Goal: Obtain resource: Download file/media

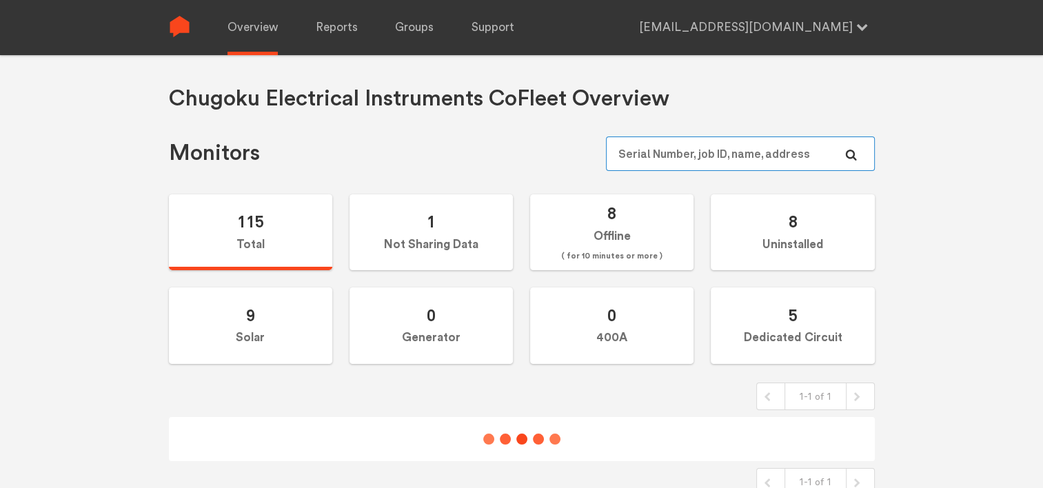
click at [651, 146] on input "text" at bounding box center [740, 154] width 268 height 34
paste input "N141091684"
type input "N141091684"
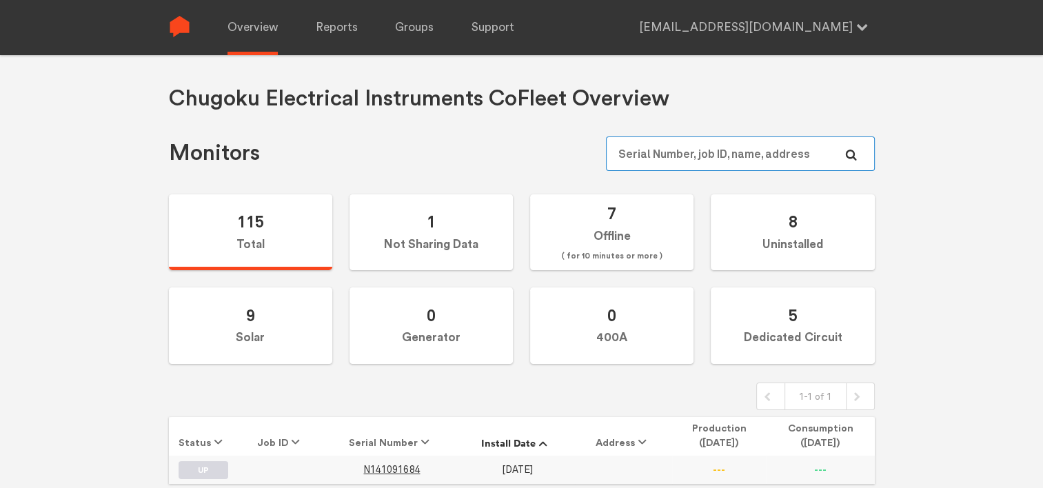
scroll to position [55, 0]
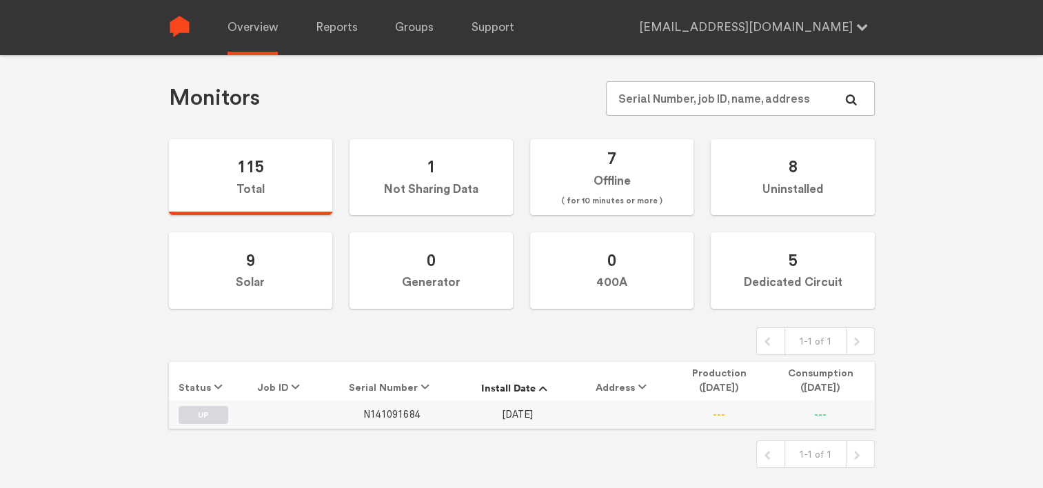
click at [397, 412] on span "N141091684" at bounding box center [391, 415] width 57 height 12
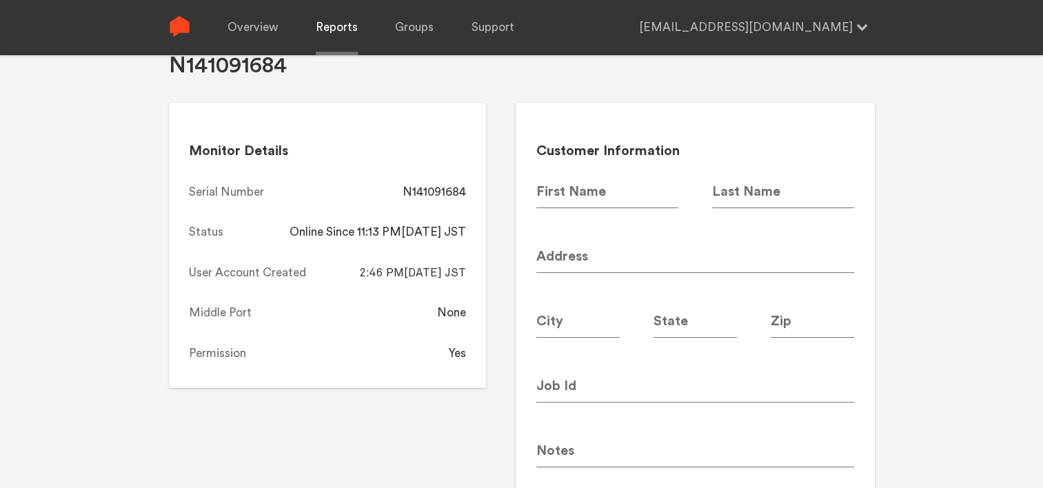
click at [336, 22] on link "Reports" at bounding box center [337, 27] width 42 height 55
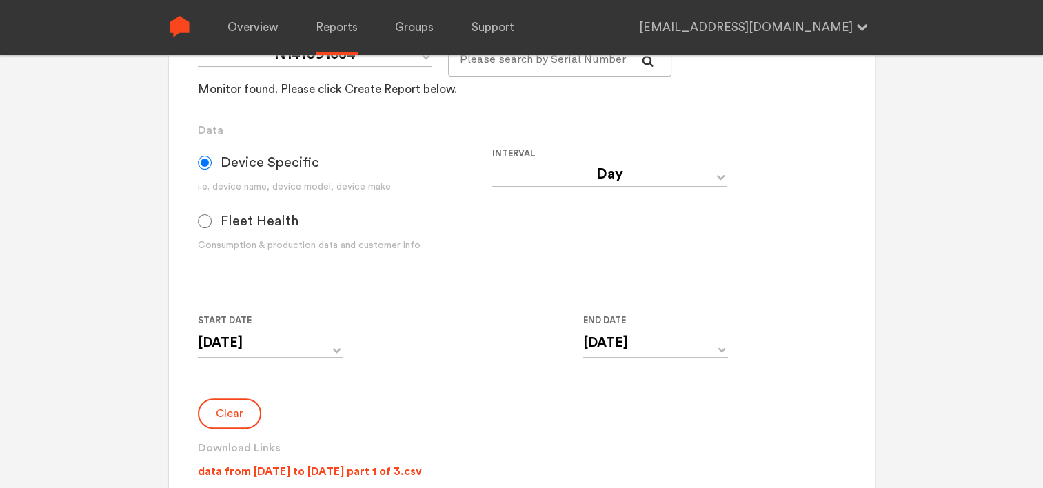
scroll to position [331, 0]
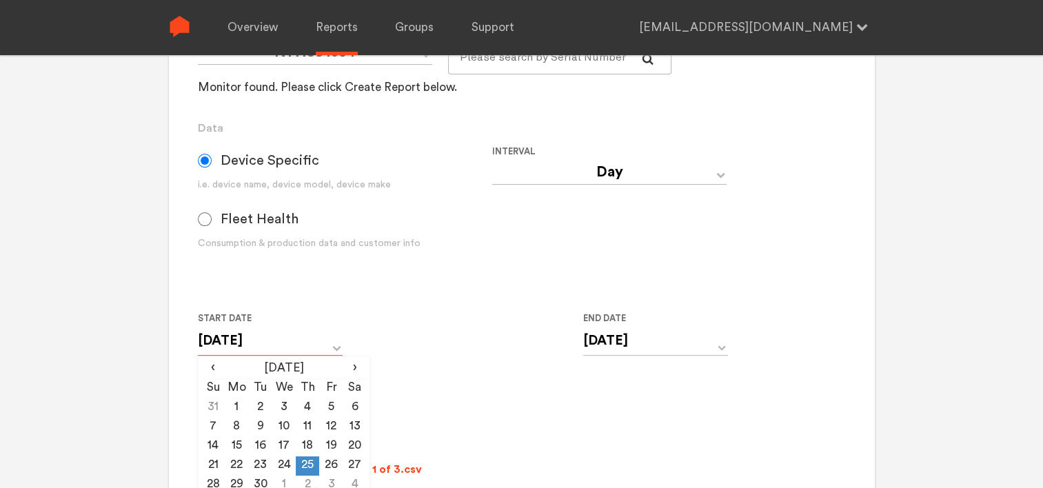
click at [283, 339] on input "[DATE]" at bounding box center [270, 341] width 145 height 28
click at [259, 371] on th "[DATE]" at bounding box center [284, 369] width 118 height 19
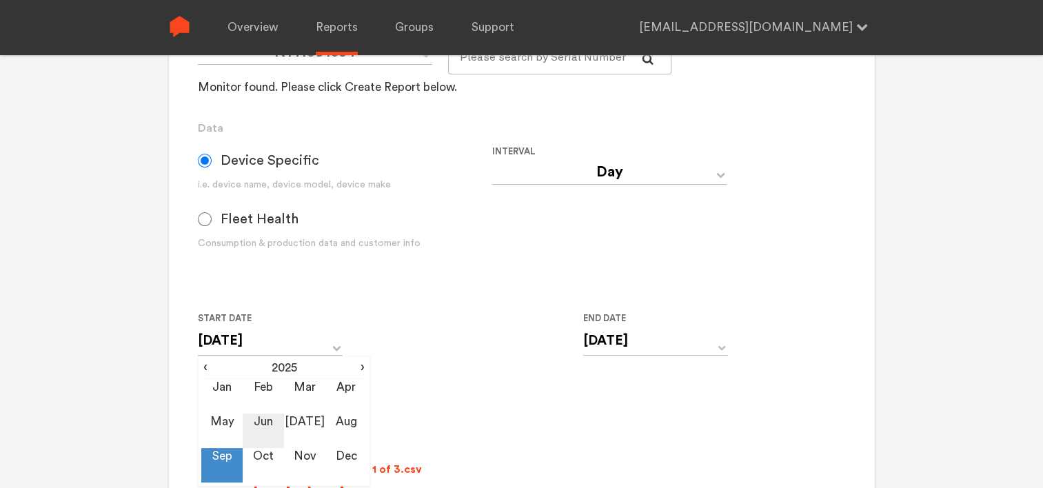
click at [256, 422] on td "Jun" at bounding box center [263, 431] width 41 height 34
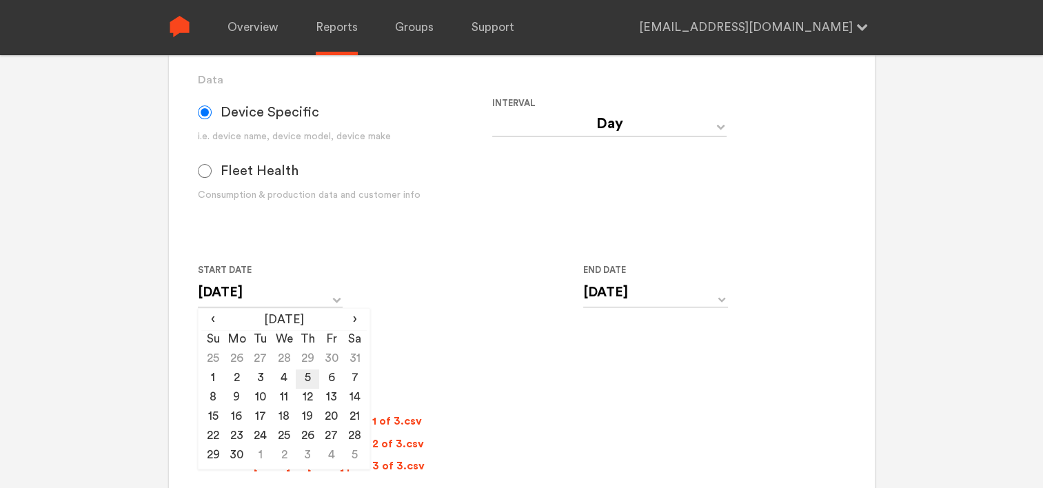
scroll to position [400, 0]
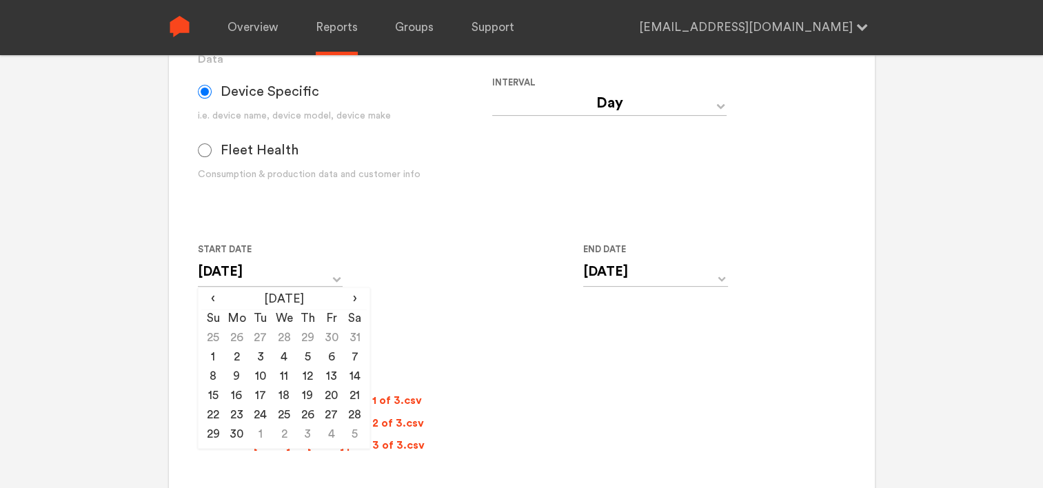
click at [285, 268] on input "[DATE]" at bounding box center [270, 272] width 145 height 28
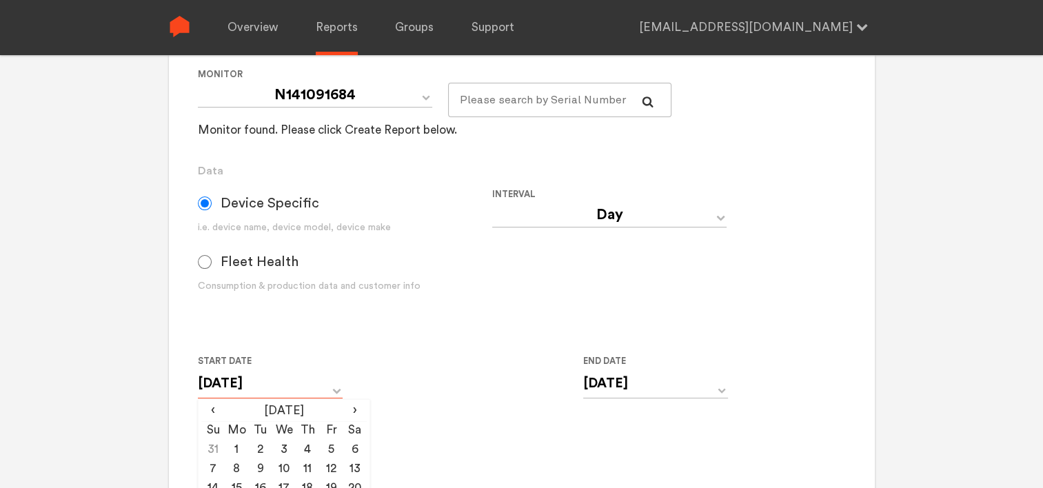
scroll to position [262, 0]
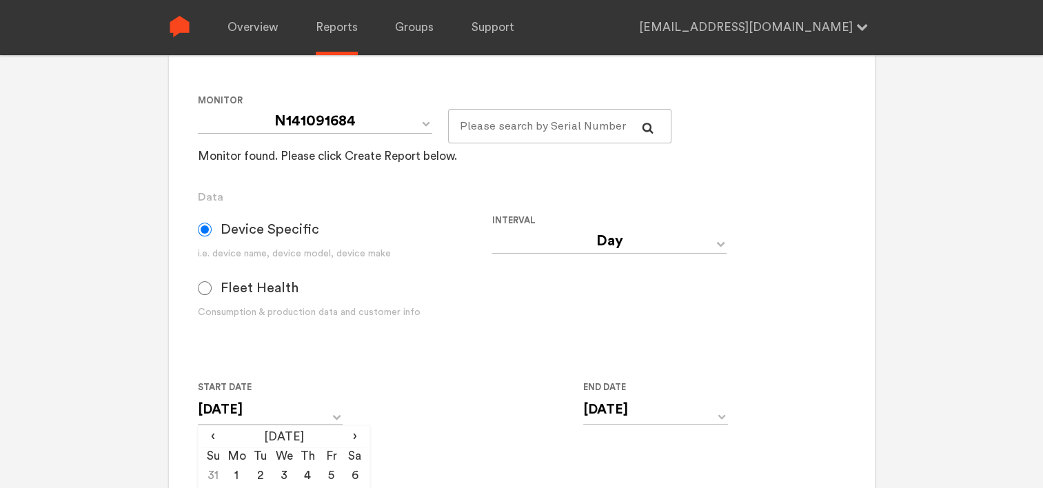
click at [436, 381] on div "Start Date [DATE] ‹ [DATE] › Su Mo Tu We Th Fr Sa 31 1 2 3 4 5 6 7 8 9 10 11 12…" at bounding box center [492, 410] width 589 height 63
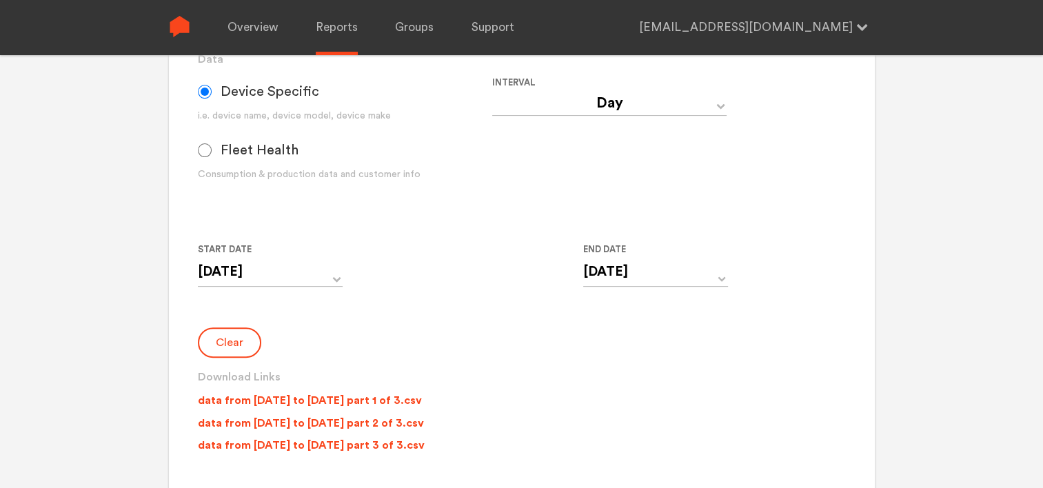
scroll to position [331, 0]
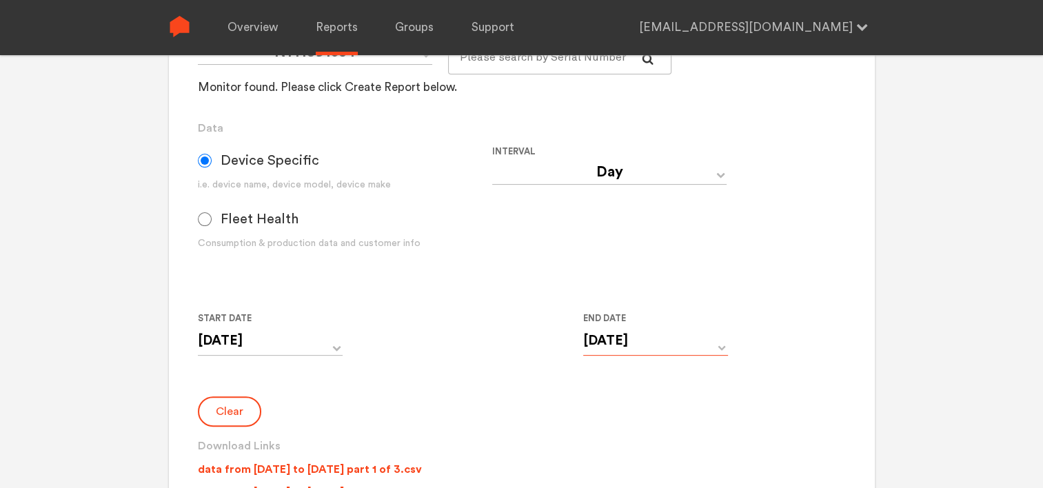
click at [695, 344] on input "[DATE]" at bounding box center [655, 341] width 145 height 28
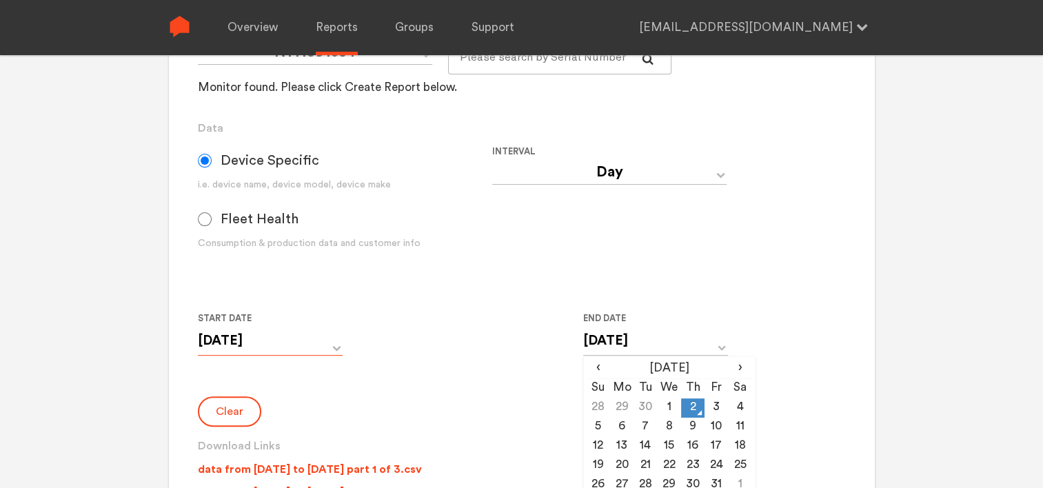
click at [303, 341] on input "[DATE]" at bounding box center [270, 341] width 145 height 28
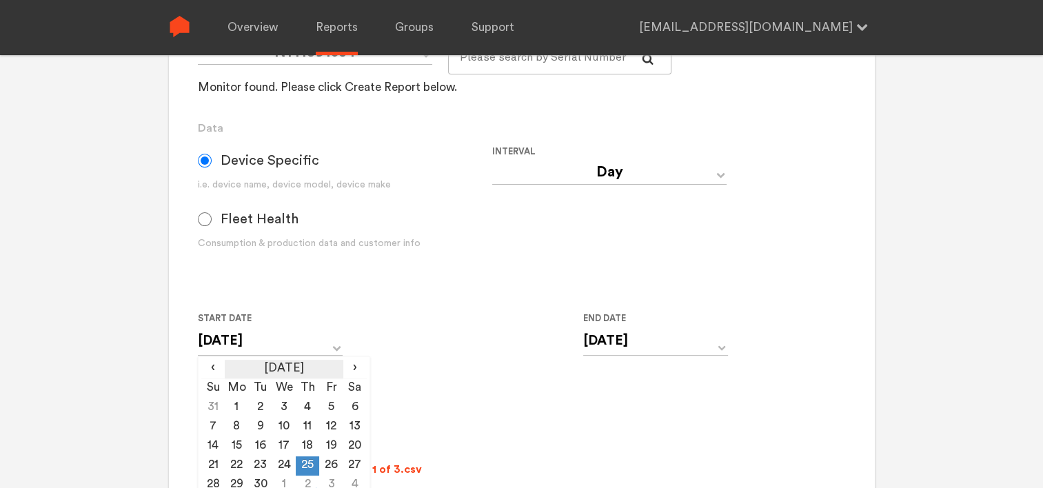
click at [306, 370] on th "[DATE]" at bounding box center [284, 369] width 118 height 19
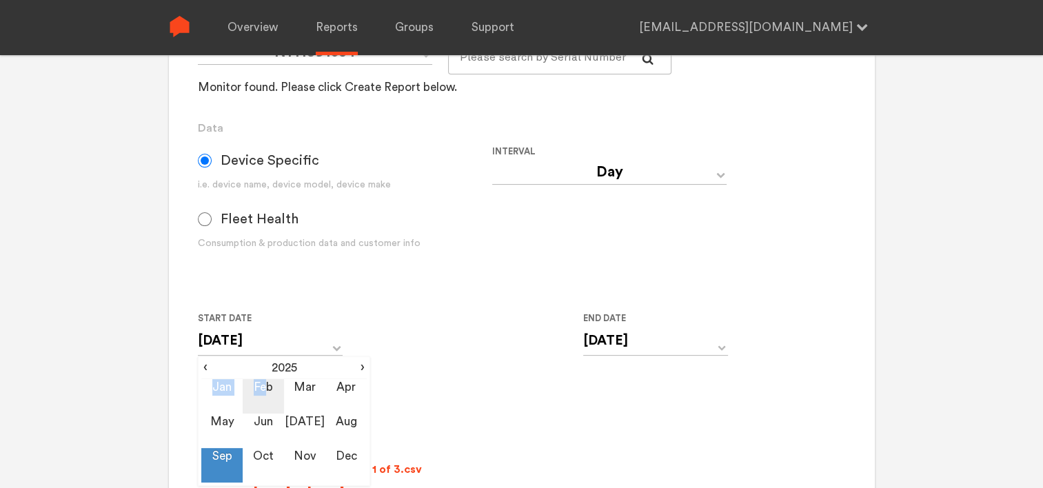
drag, startPoint x: 306, startPoint y: 370, endPoint x: 268, endPoint y: 410, distance: 55.1
click at [268, 410] on div "‹ 2025 › Jan Feb Mar Apr May Jun [DATE] Aug Sep Oct Nov Dec" at bounding box center [283, 421] width 165 height 123
drag, startPoint x: 268, startPoint y: 410, endPoint x: 268, endPoint y: 419, distance: 9.7
click at [268, 419] on td "Jun" at bounding box center [263, 431] width 41 height 34
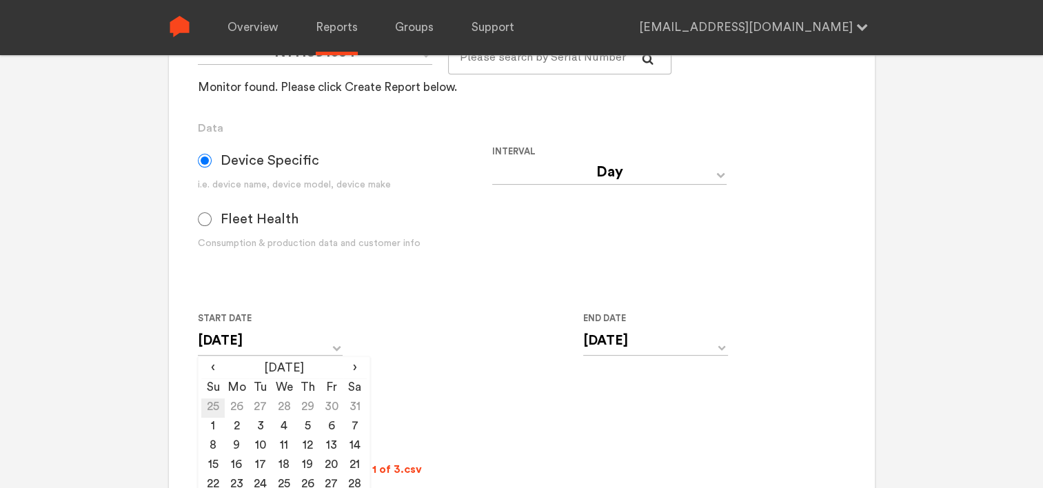
click at [211, 408] on td "25" at bounding box center [212, 408] width 23 height 19
type input "[DATE]"
click at [601, 342] on input "[DATE]" at bounding box center [655, 341] width 145 height 28
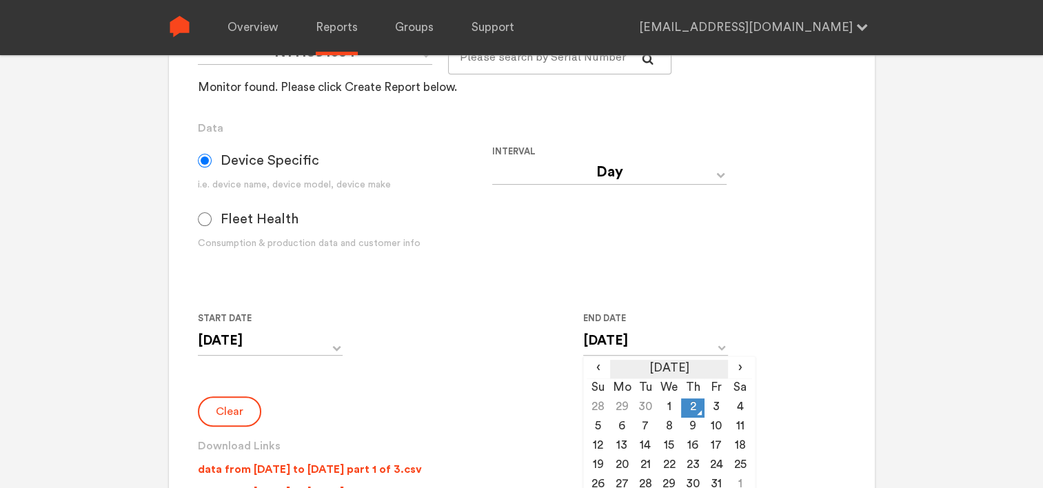
click at [687, 369] on th "[DATE]" at bounding box center [669, 369] width 118 height 19
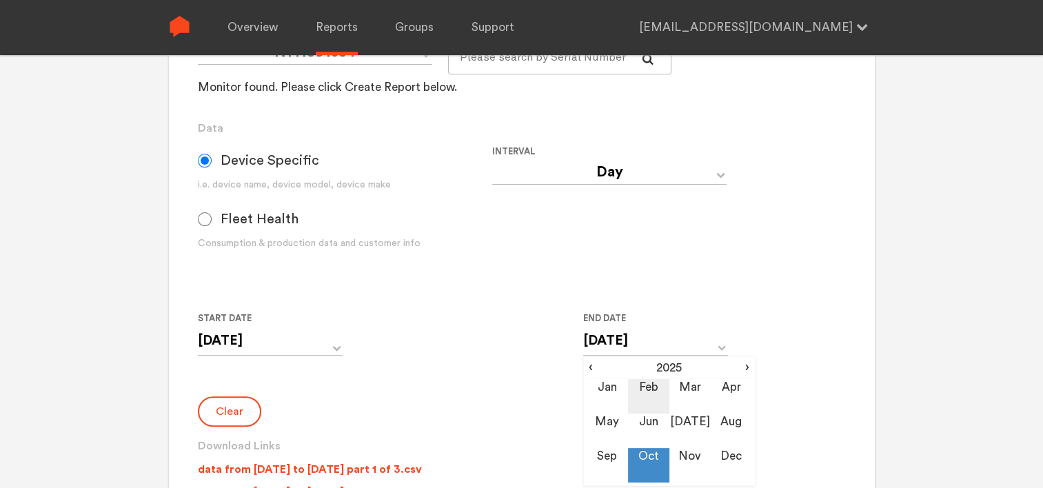
click at [629, 412] on td "Feb" at bounding box center [648, 396] width 41 height 34
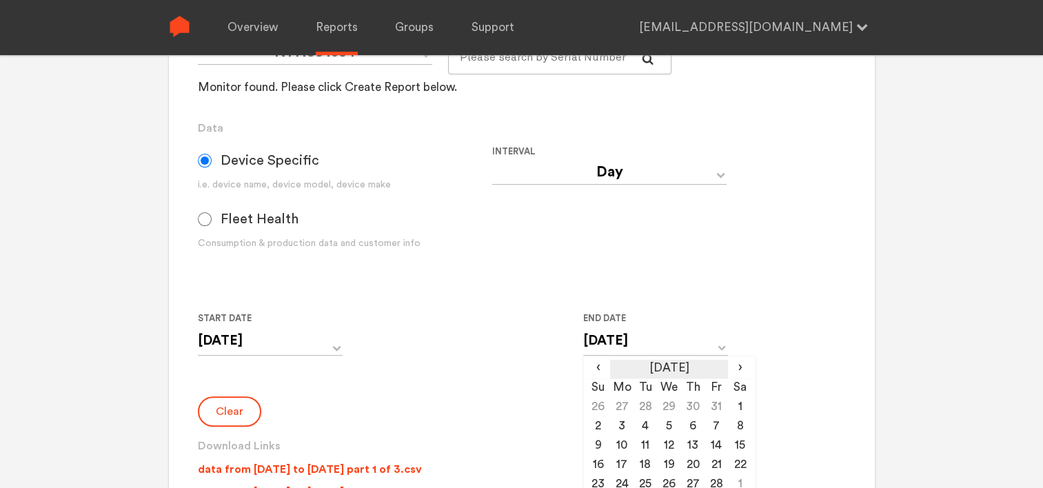
click at [650, 372] on th "[DATE]" at bounding box center [669, 369] width 118 height 19
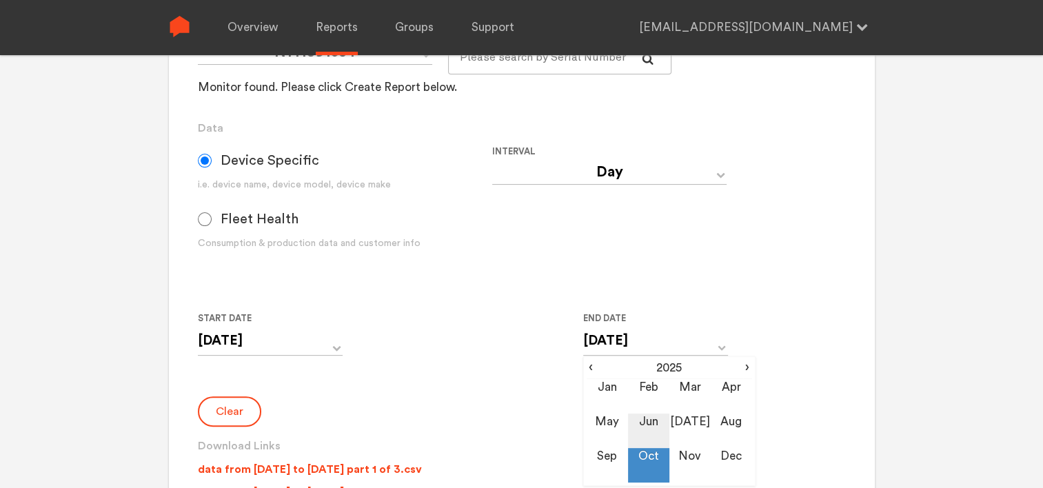
click at [651, 419] on td "Jun" at bounding box center [648, 431] width 41 height 34
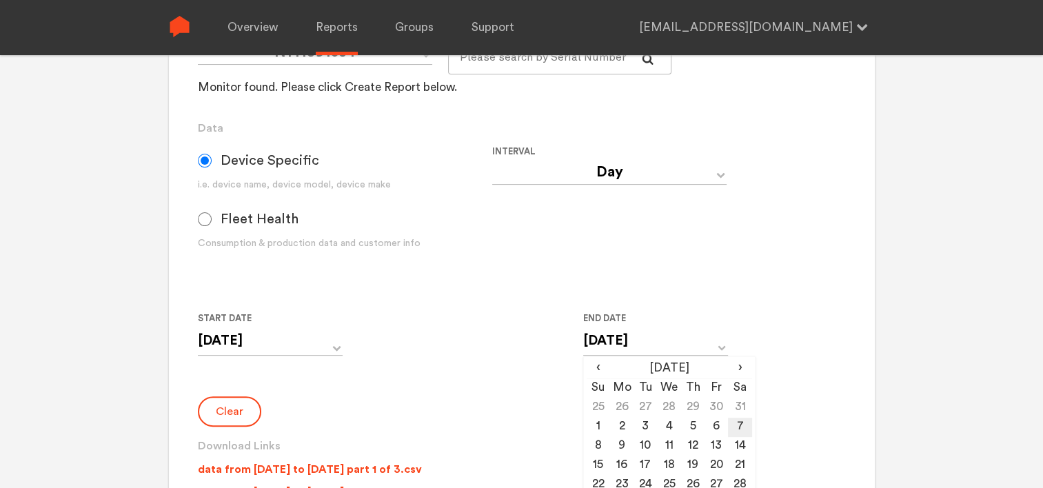
click at [742, 430] on td "7" at bounding box center [739, 427] width 23 height 19
type input "[DATE]"
click at [521, 378] on form "Group Single Monitor Monitor Group Chugoku Electrical Instruments Default Group…" at bounding box center [521, 234] width 647 height 590
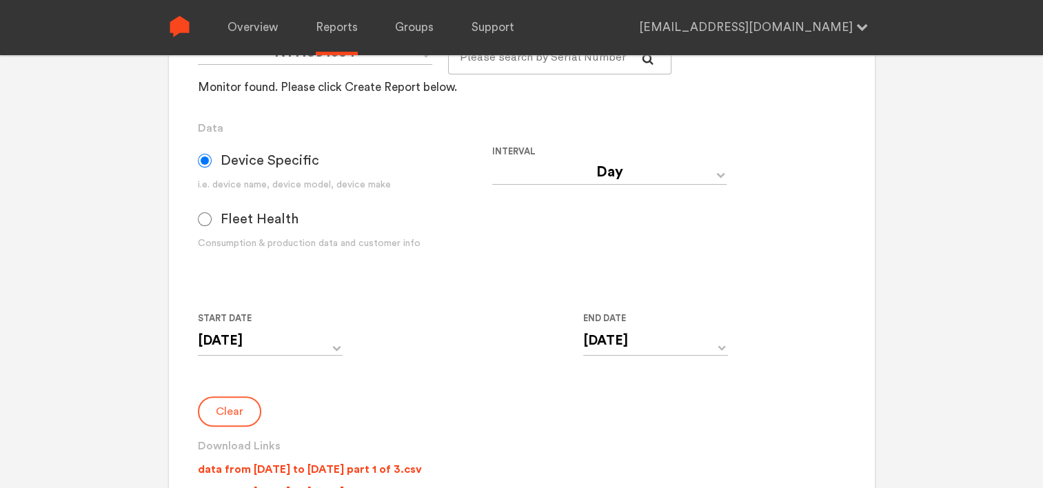
click at [251, 418] on button "Clear" at bounding box center [229, 411] width 63 height 30
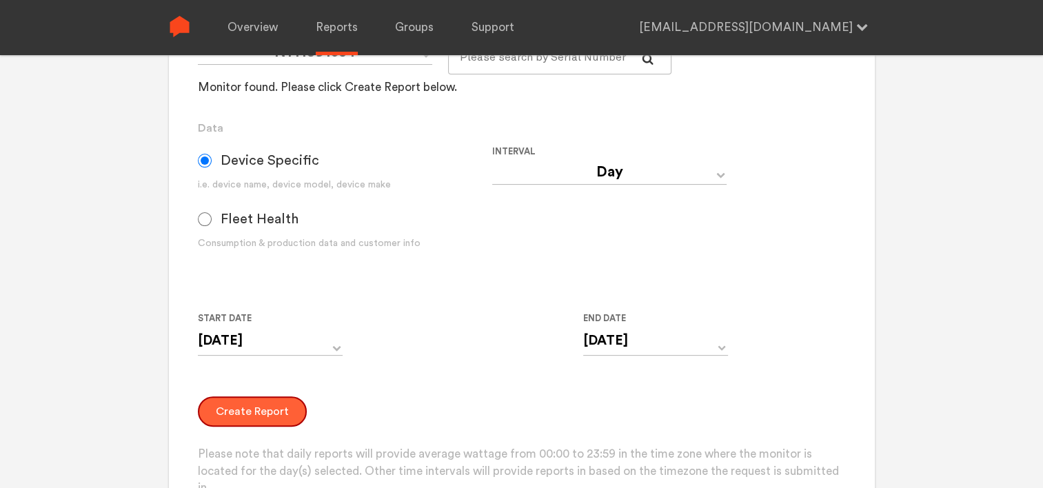
click at [249, 416] on button "Create Report" at bounding box center [252, 411] width 109 height 30
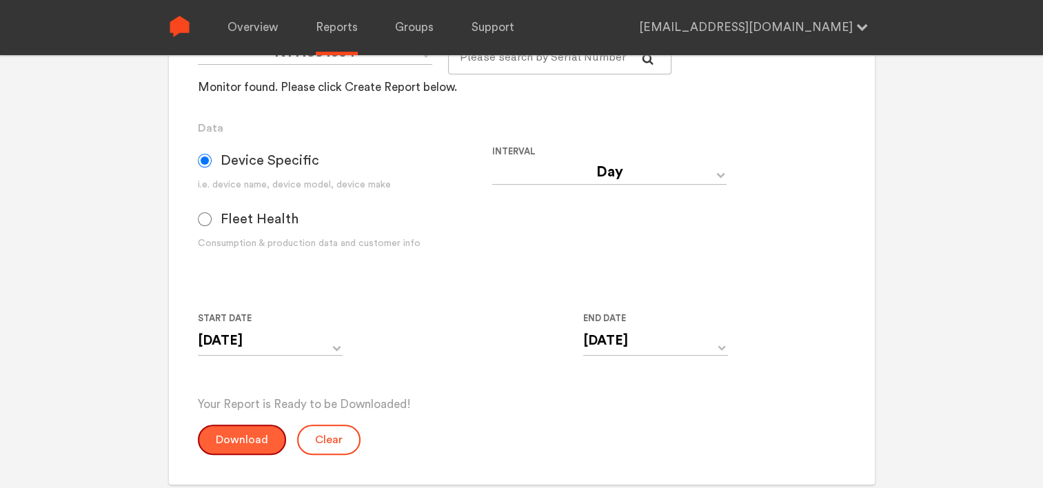
click at [265, 450] on button "Download" at bounding box center [242, 440] width 88 height 30
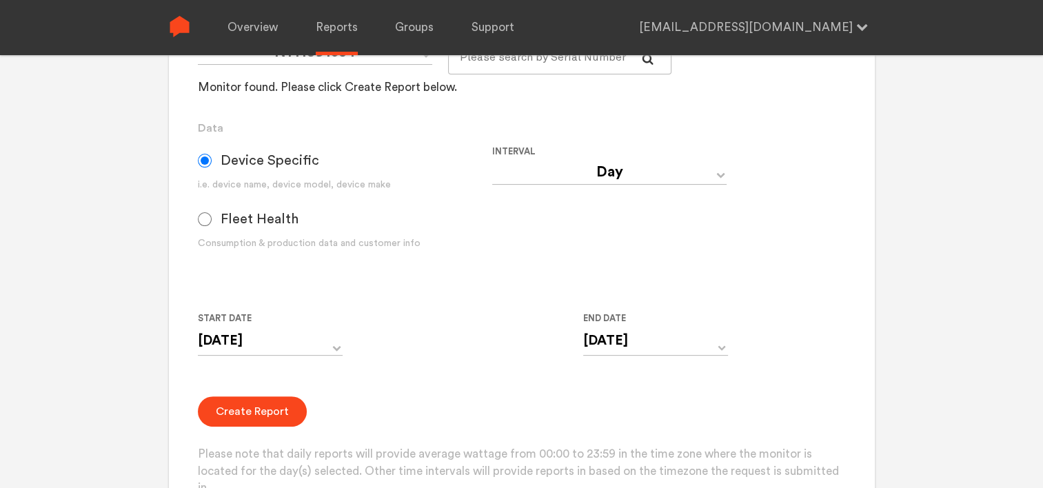
click at [430, 321] on div "Start Date [DATE] ‹ [DATE] › Su Mo Tu We Th Fr Sa 27 28 29 30 1 2 3 4 5 6 7 8 9…" at bounding box center [492, 341] width 589 height 63
